Goal: Understand site structure: Understand site structure

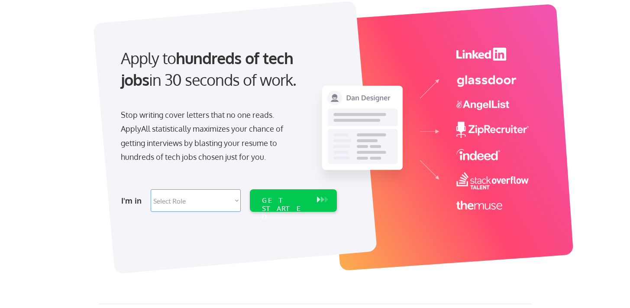
scroll to position [87, 0]
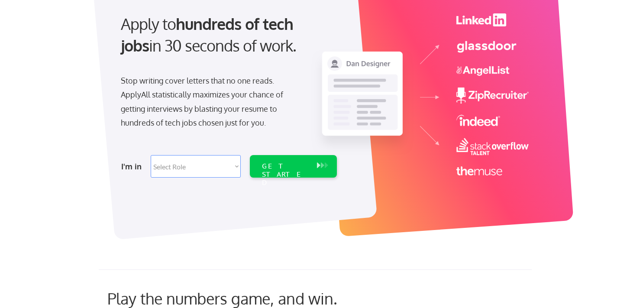
click at [192, 163] on select "Select Role Software Engineering Product Management Customer Success Sales UI/U…" at bounding box center [196, 166] width 90 height 23
select select ""tech_finance_biz_ops_cos""
click at [151, 155] on select "Select Role Software Engineering Product Management Customer Success Sales UI/U…" at bounding box center [196, 166] width 90 height 23
select select ""tech_finance_biz_ops_cos""
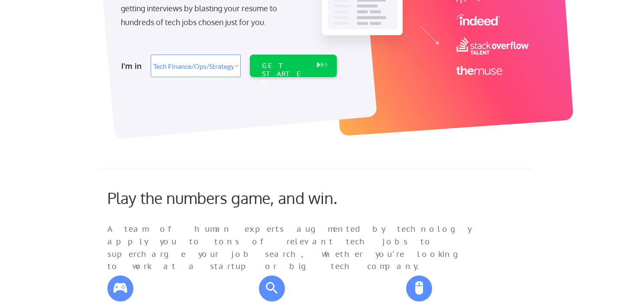
scroll to position [91, 0]
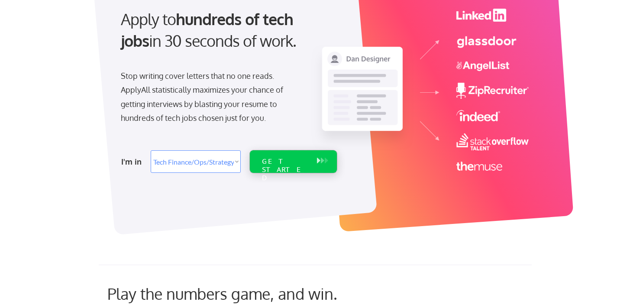
click at [293, 154] on div "GET STARTED" at bounding box center [285, 161] width 55 height 23
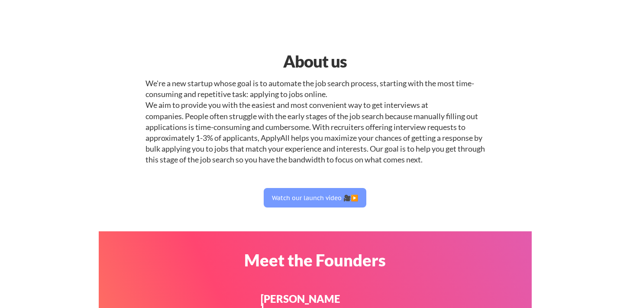
select select ""tech_finance_biz_ops_cos""
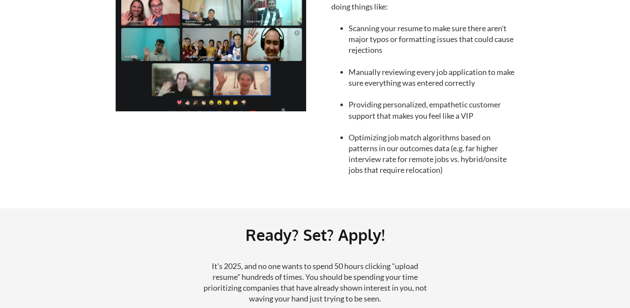
scroll to position [1019, 0]
